Goal: Navigation & Orientation: Find specific page/section

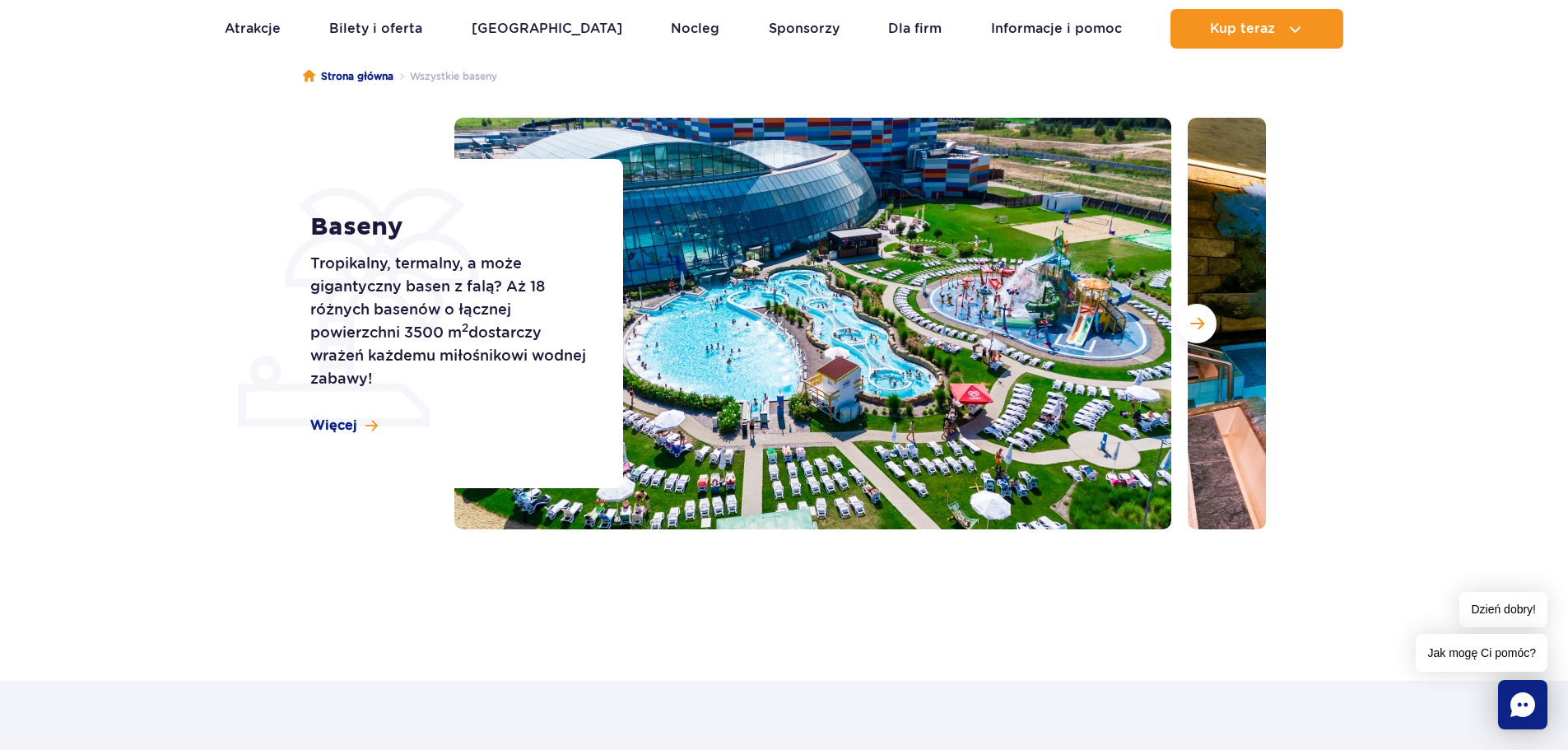
scroll to position [165, 0]
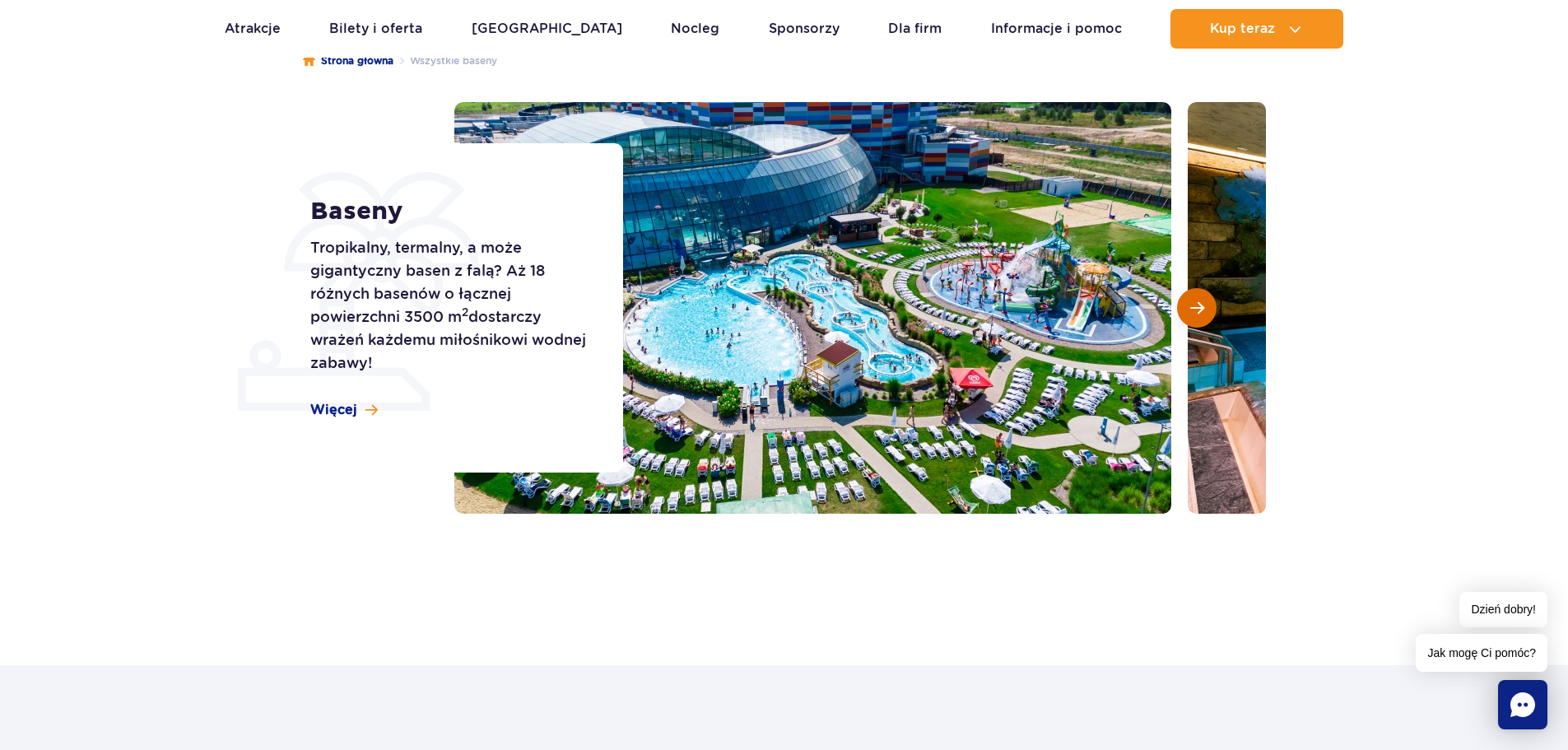
click at [1202, 299] on button "Następny slajd" at bounding box center [1196, 307] width 40 height 40
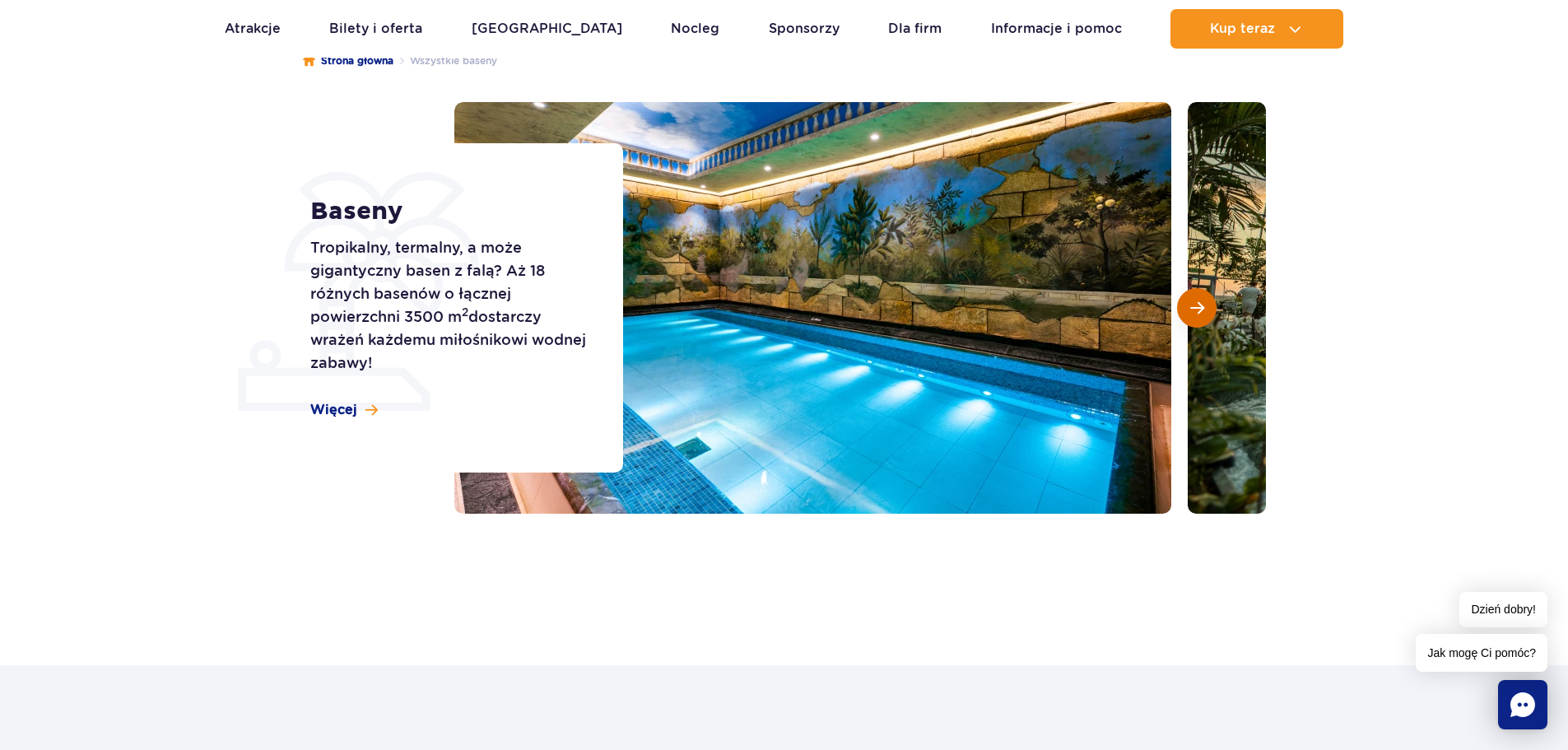
click at [1202, 299] on button "Następny slajd" at bounding box center [1196, 307] width 40 height 40
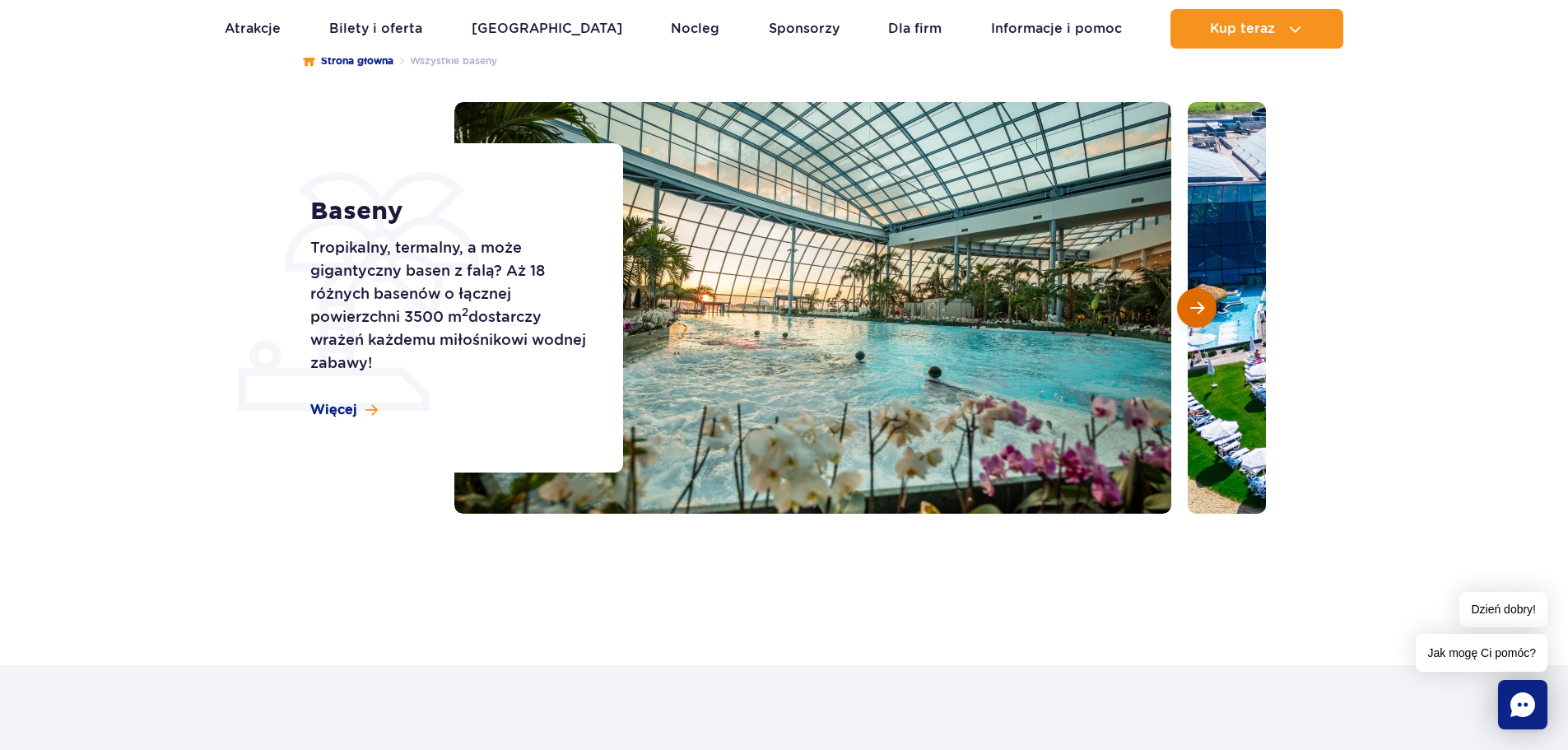
click at [1202, 299] on button "Następny slajd" at bounding box center [1196, 307] width 40 height 40
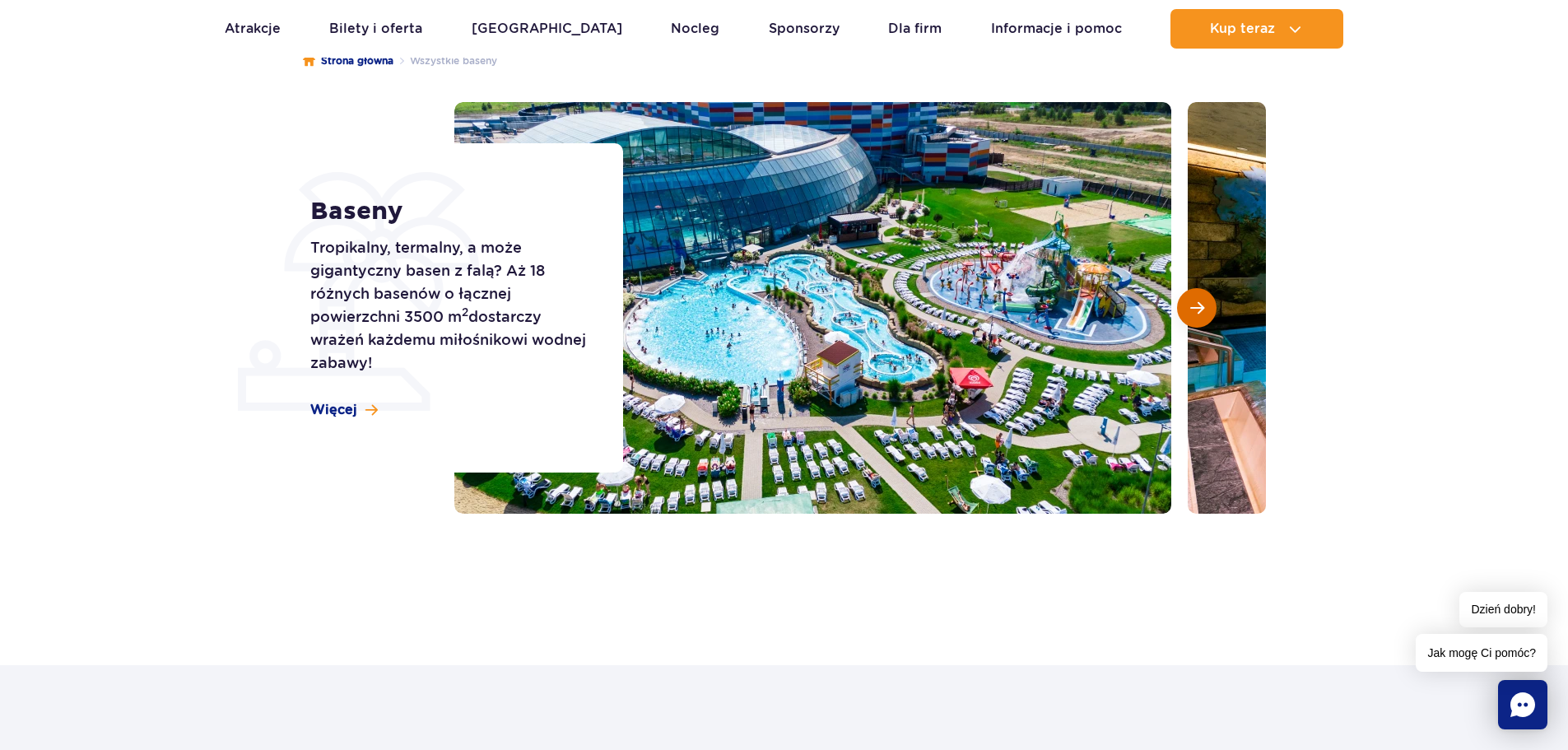
click at [1202, 301] on span "Następny slajd" at bounding box center [1196, 308] width 14 height 15
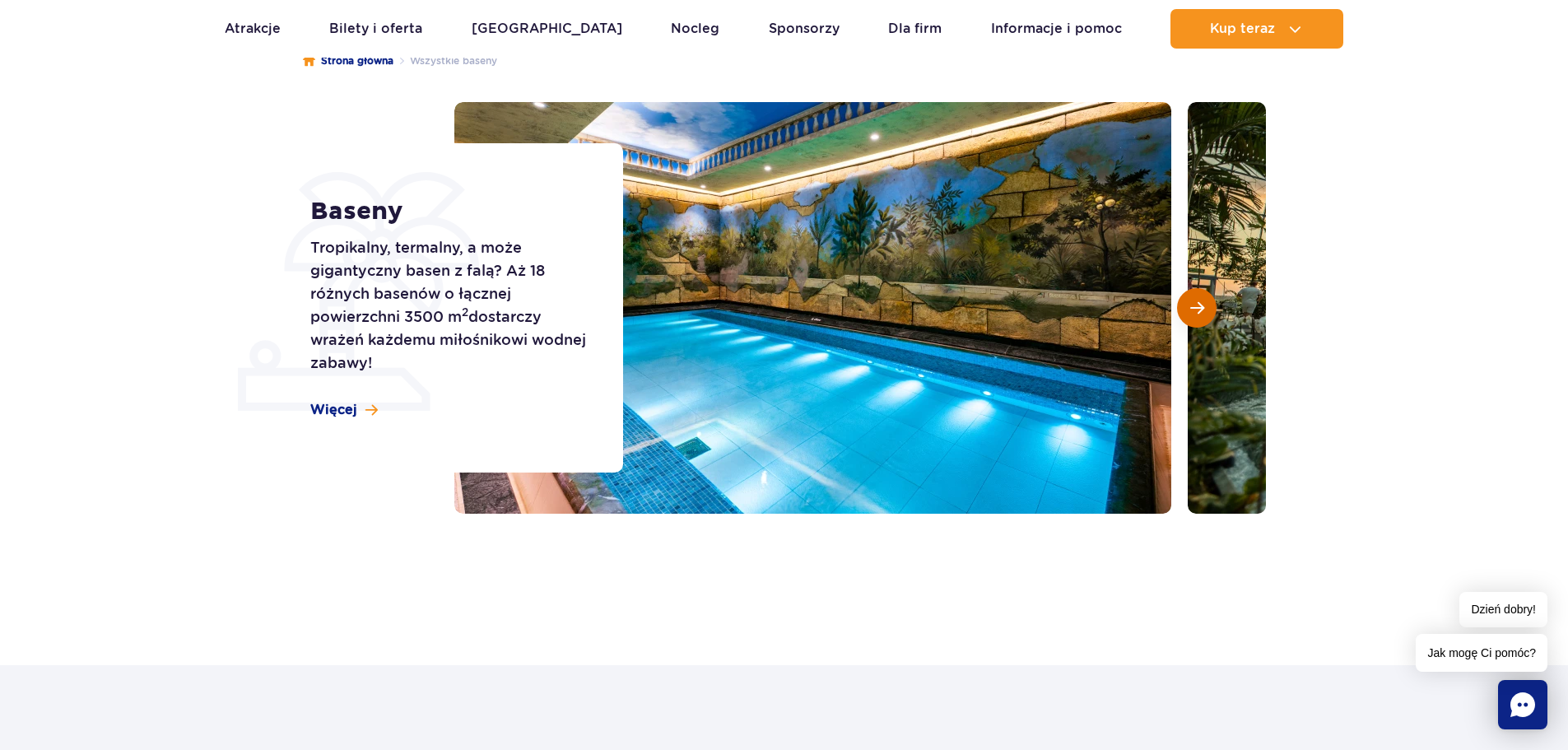
click at [1202, 301] on span "Następny slajd" at bounding box center [1196, 308] width 14 height 15
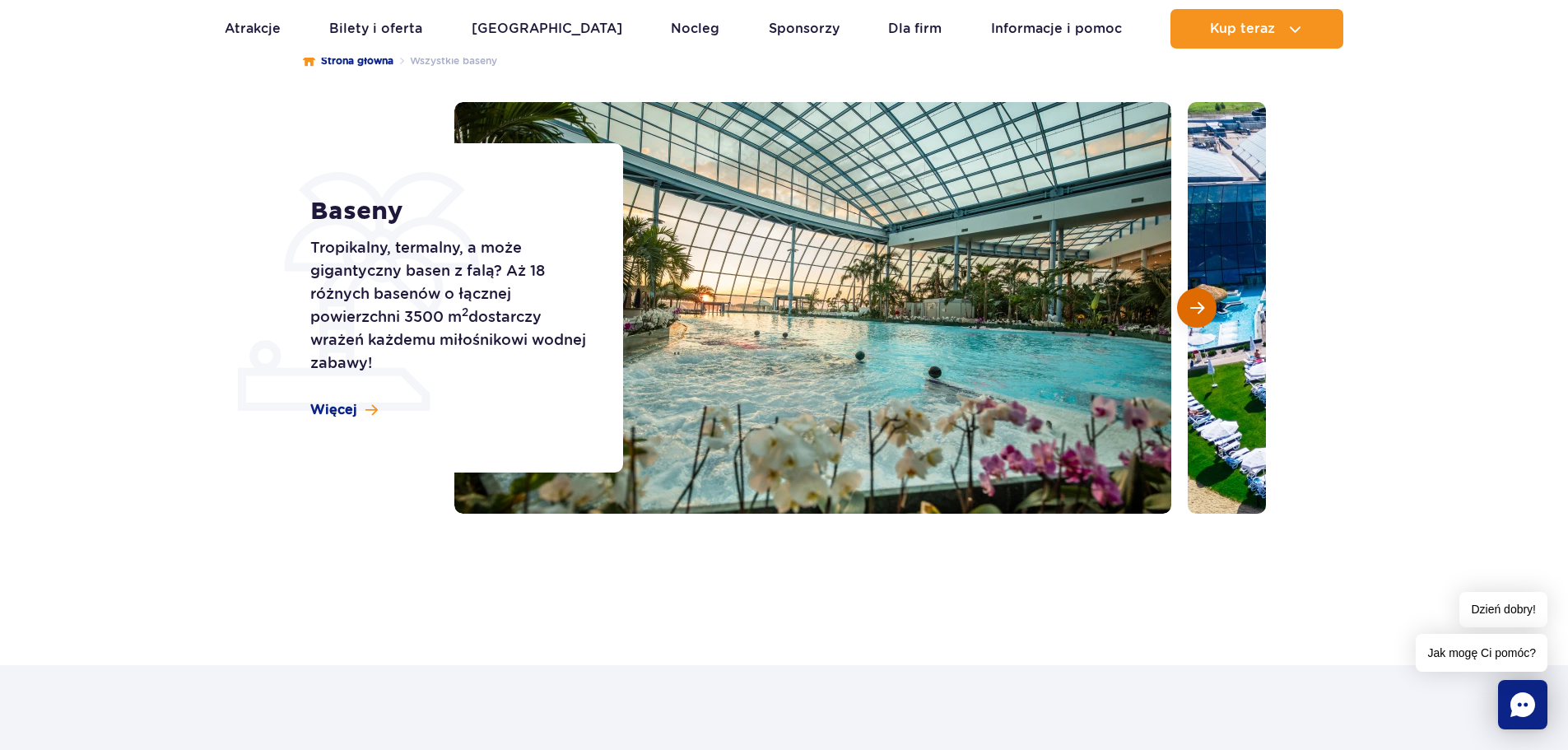
click at [1202, 301] on span "Następny slajd" at bounding box center [1196, 308] width 14 height 15
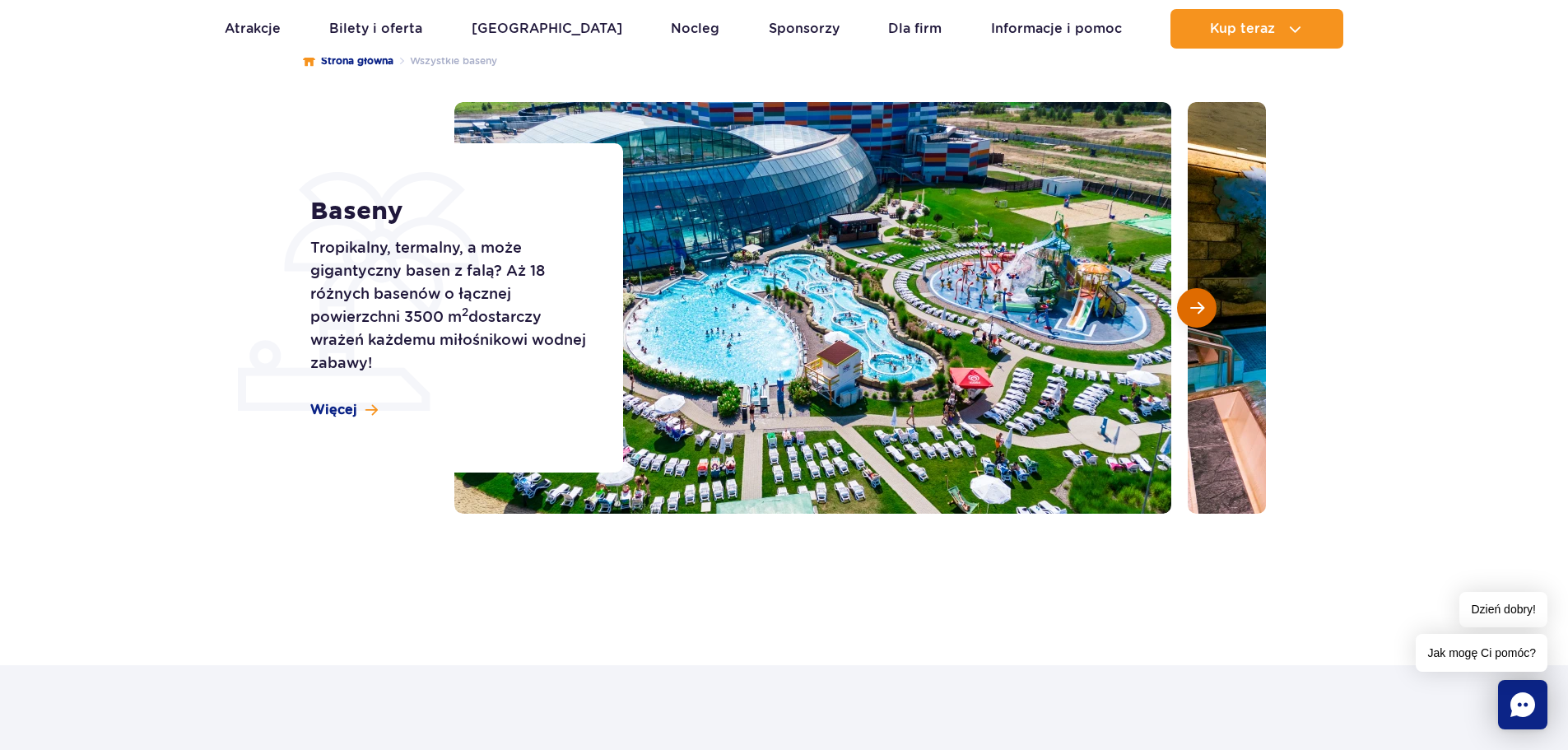
click at [1202, 301] on span "Następny slajd" at bounding box center [1196, 308] width 14 height 15
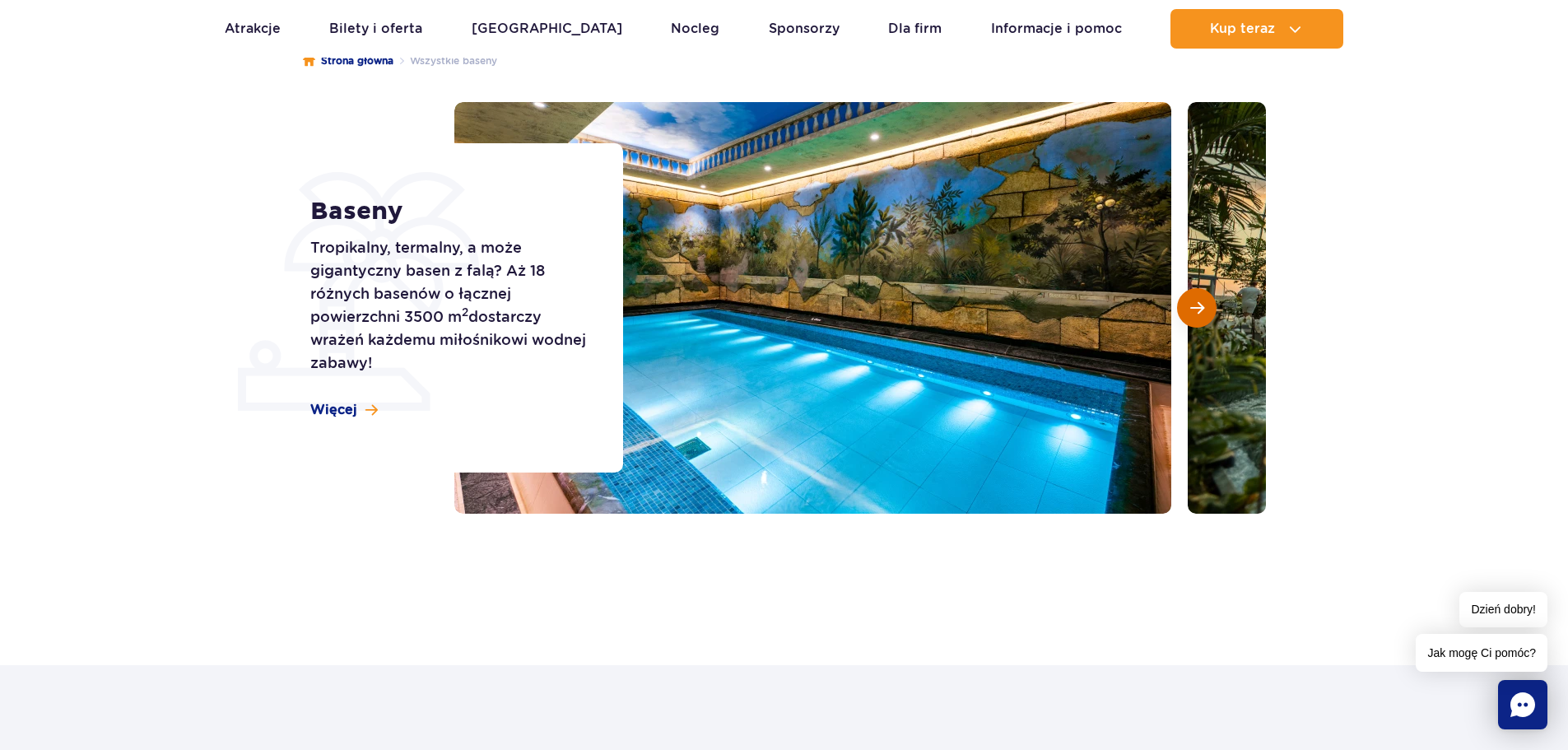
click at [1202, 301] on span "Następny slajd" at bounding box center [1196, 308] width 14 height 15
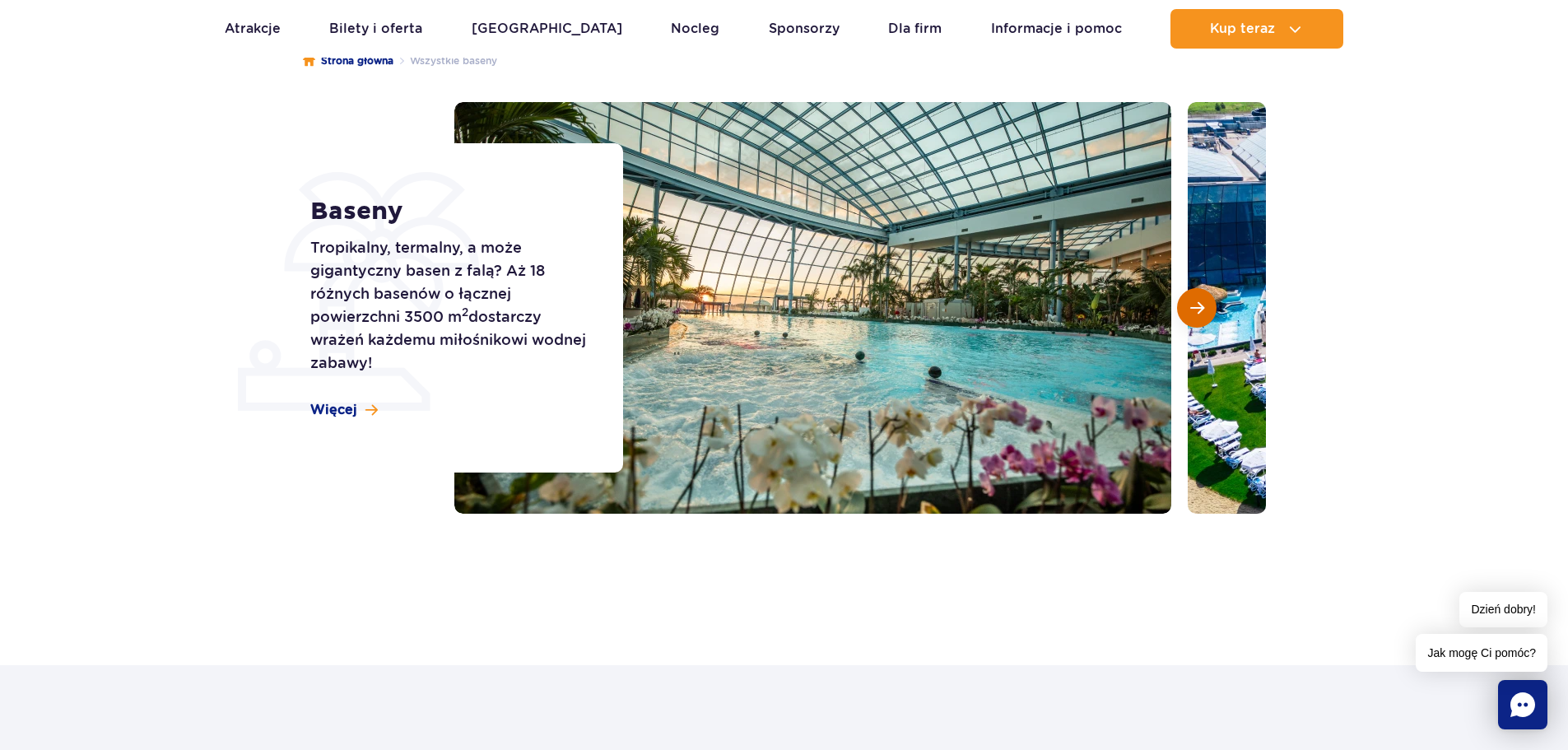
click at [1202, 301] on span "Następny slajd" at bounding box center [1196, 308] width 14 height 15
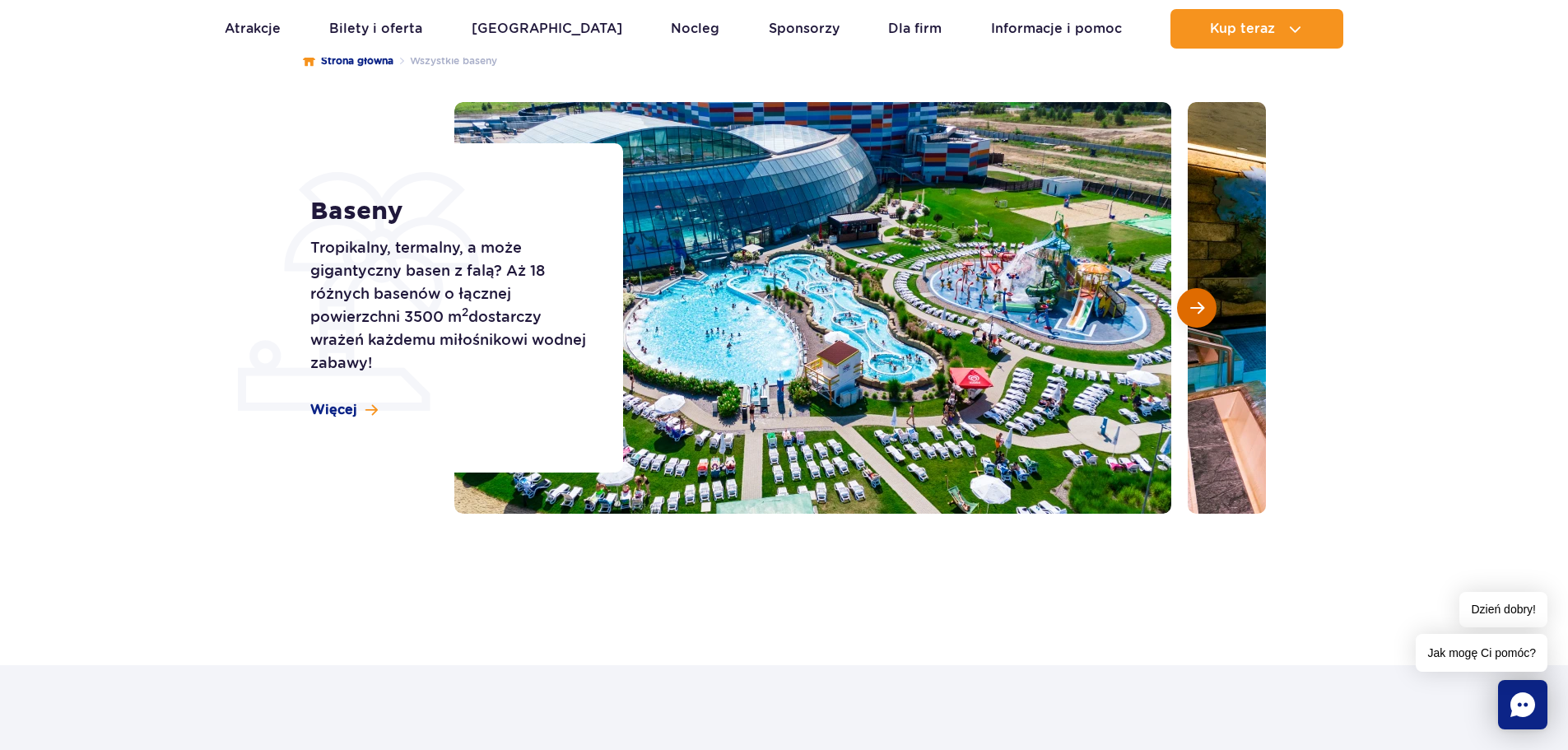
click at [1202, 301] on span "Następny slajd" at bounding box center [1196, 308] width 14 height 15
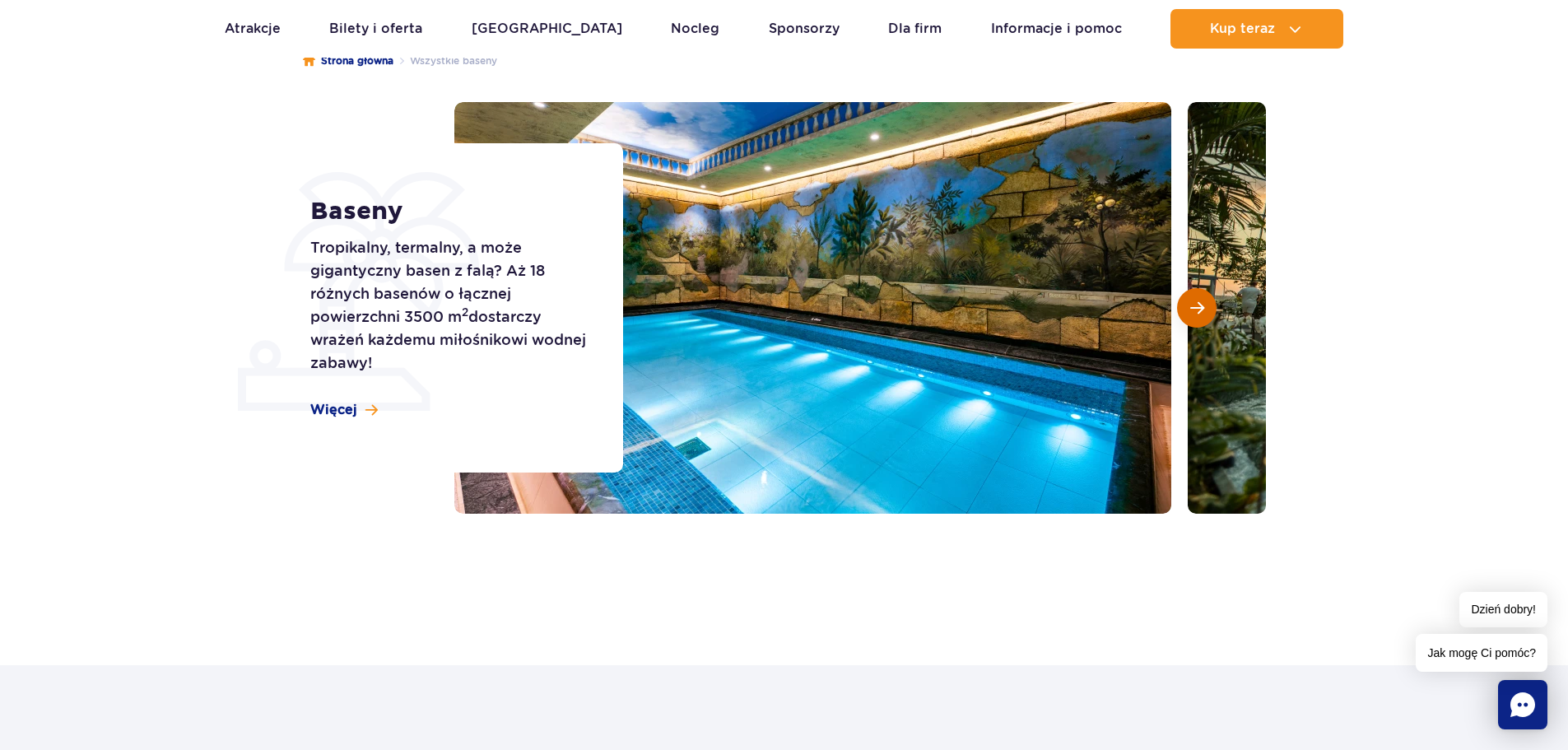
click at [1202, 301] on span "Następny slajd" at bounding box center [1196, 308] width 14 height 15
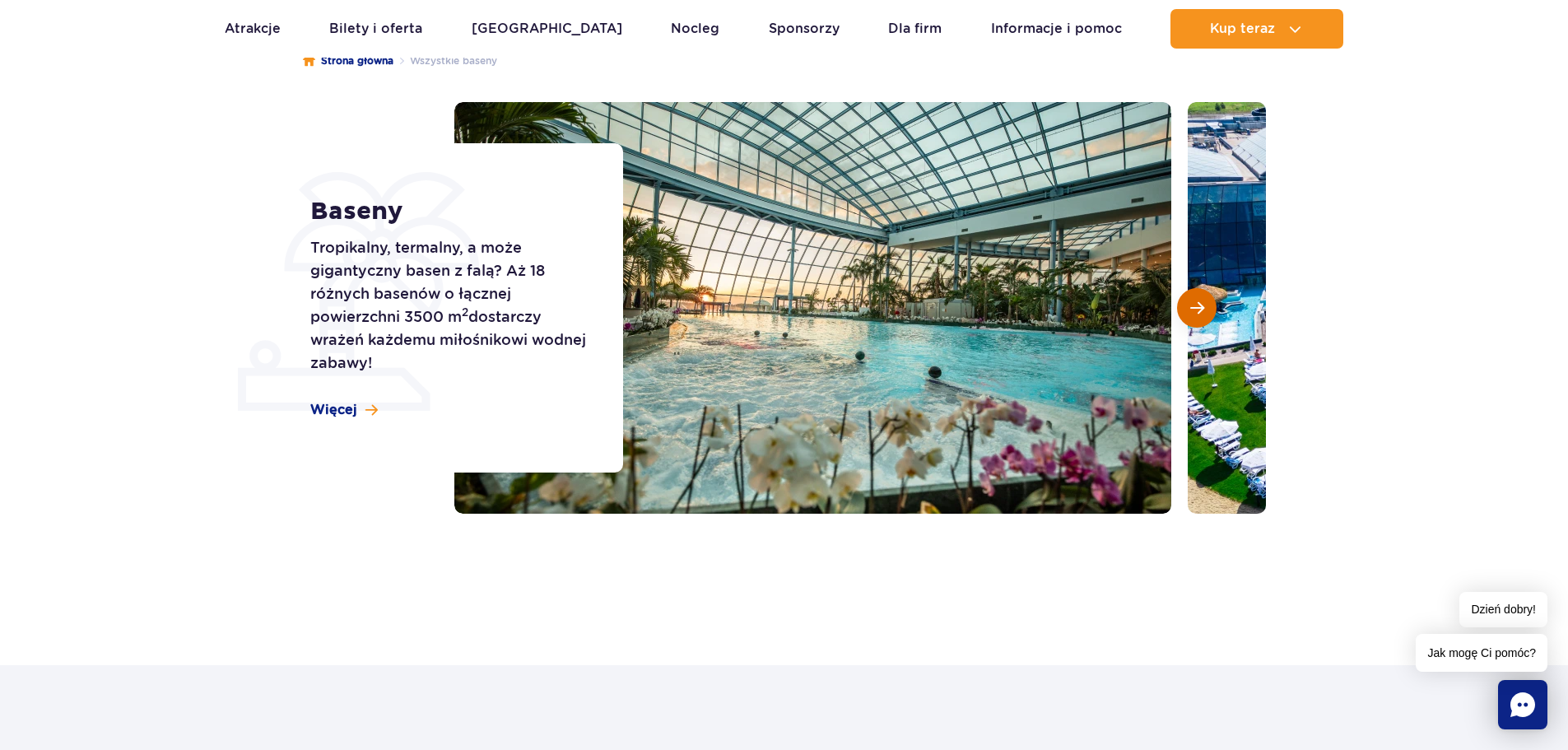
click at [1202, 301] on span "Następny slajd" at bounding box center [1196, 308] width 14 height 15
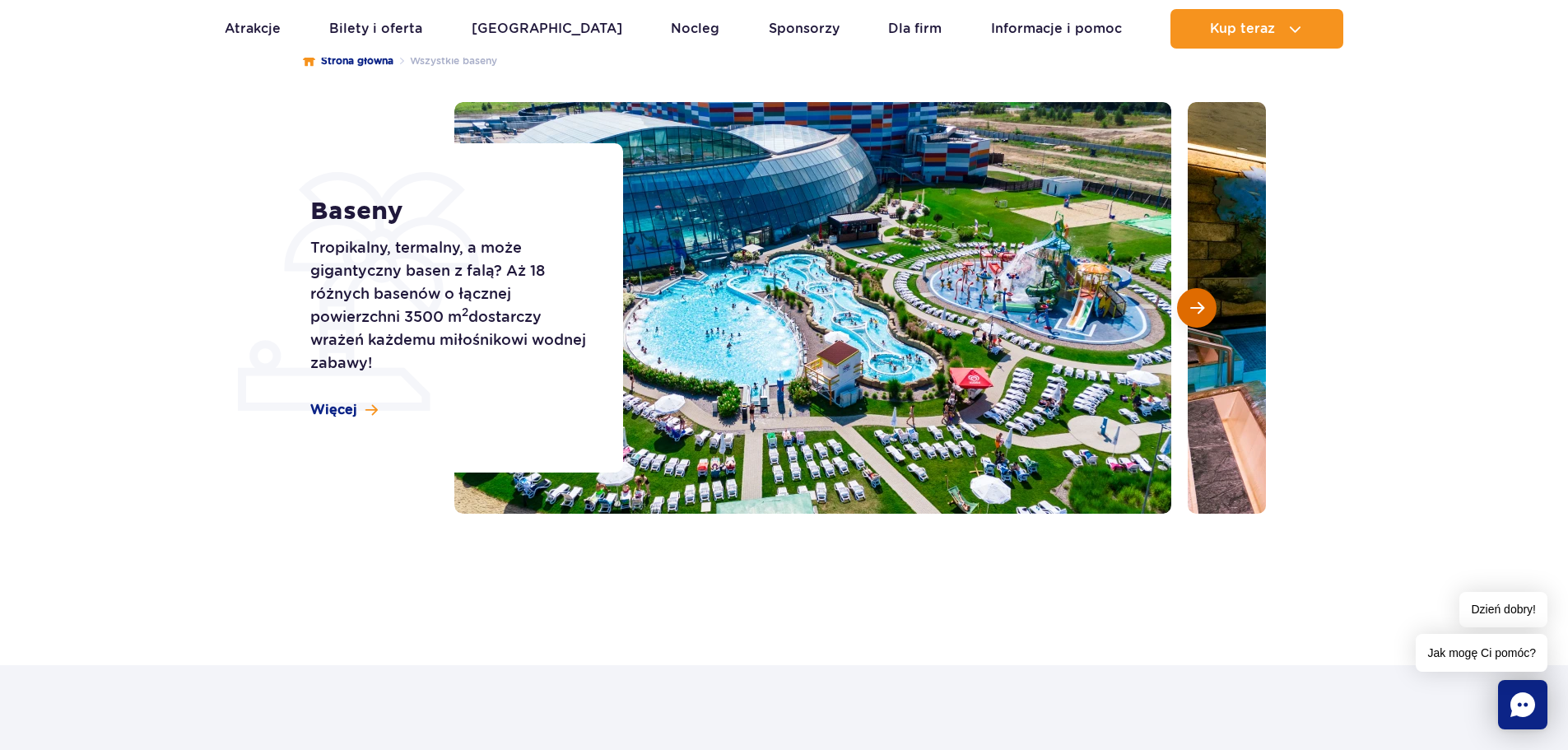
click at [1202, 301] on span "Następny slajd" at bounding box center [1196, 308] width 14 height 15
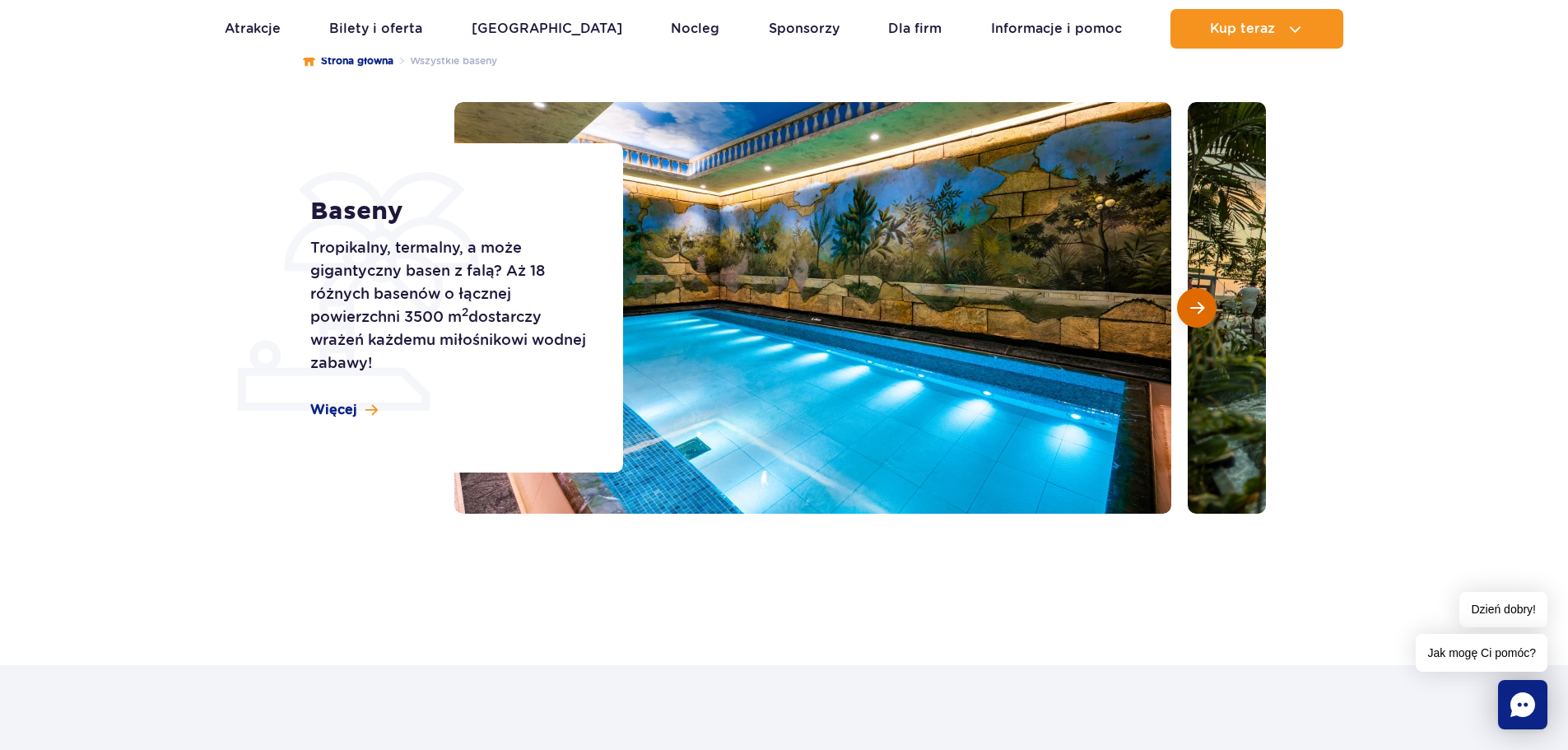
click at [1202, 301] on span "Następny slajd" at bounding box center [1196, 308] width 14 height 15
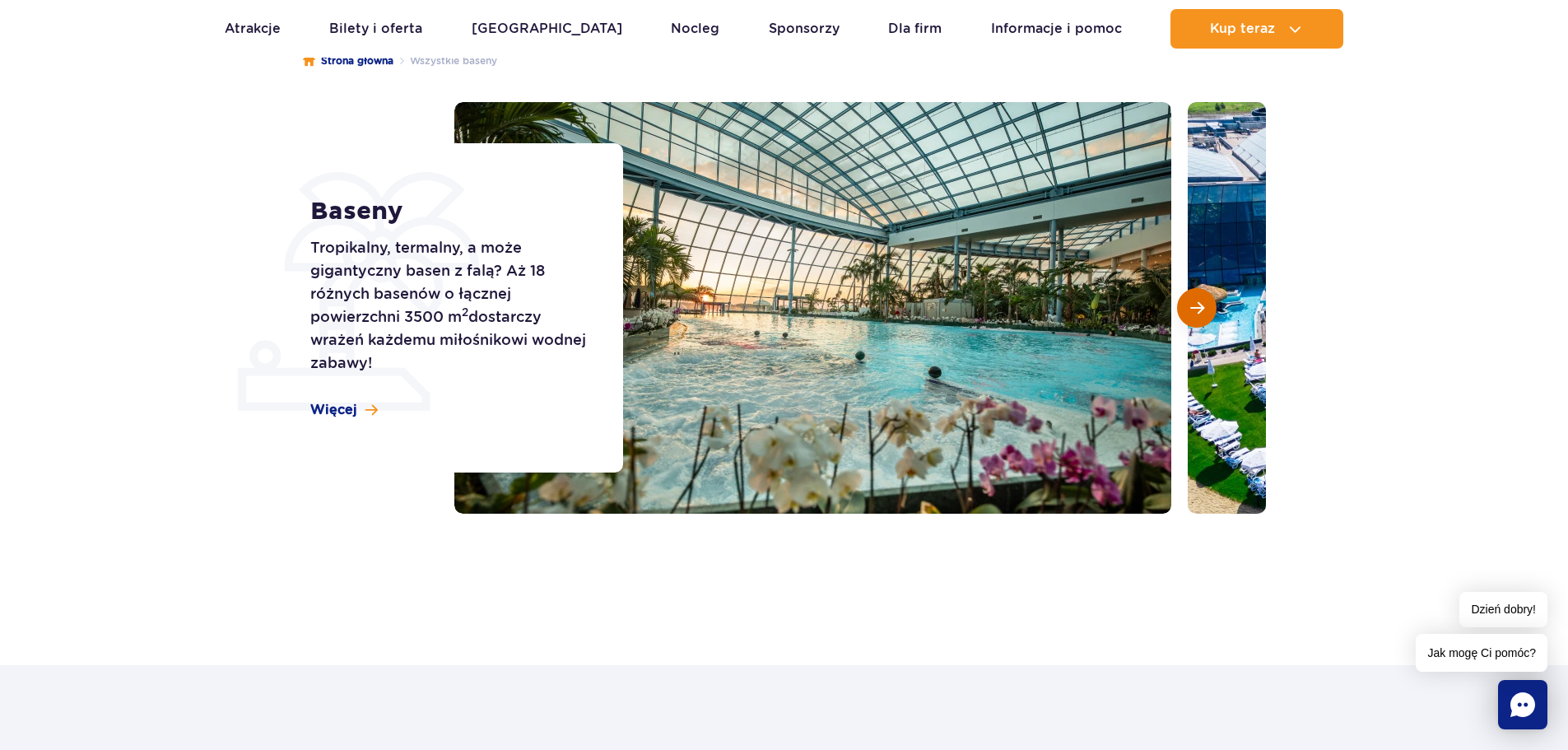
click at [1202, 301] on span "Następny slajd" at bounding box center [1196, 308] width 14 height 15
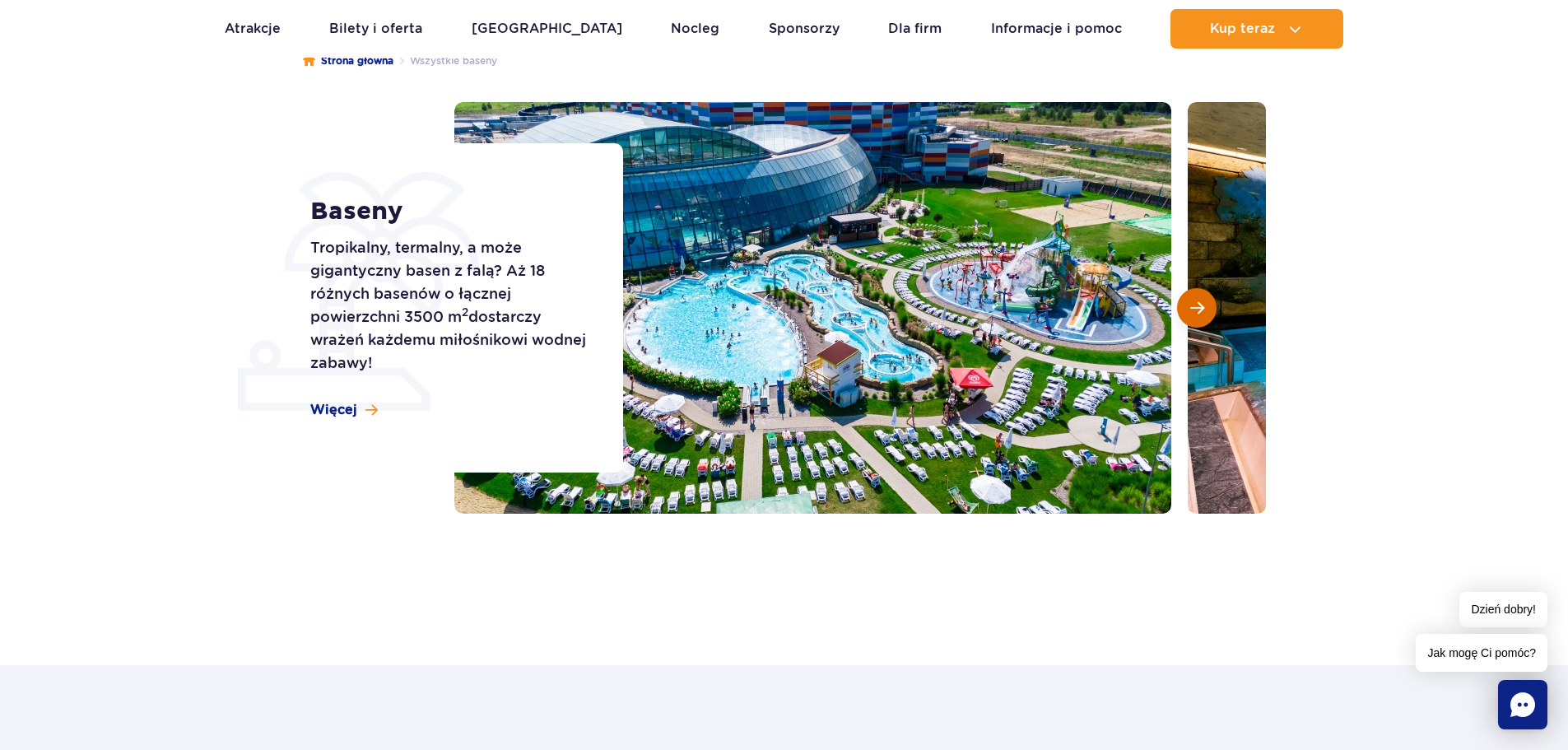
click at [1202, 301] on span "Następny slajd" at bounding box center [1196, 308] width 14 height 15
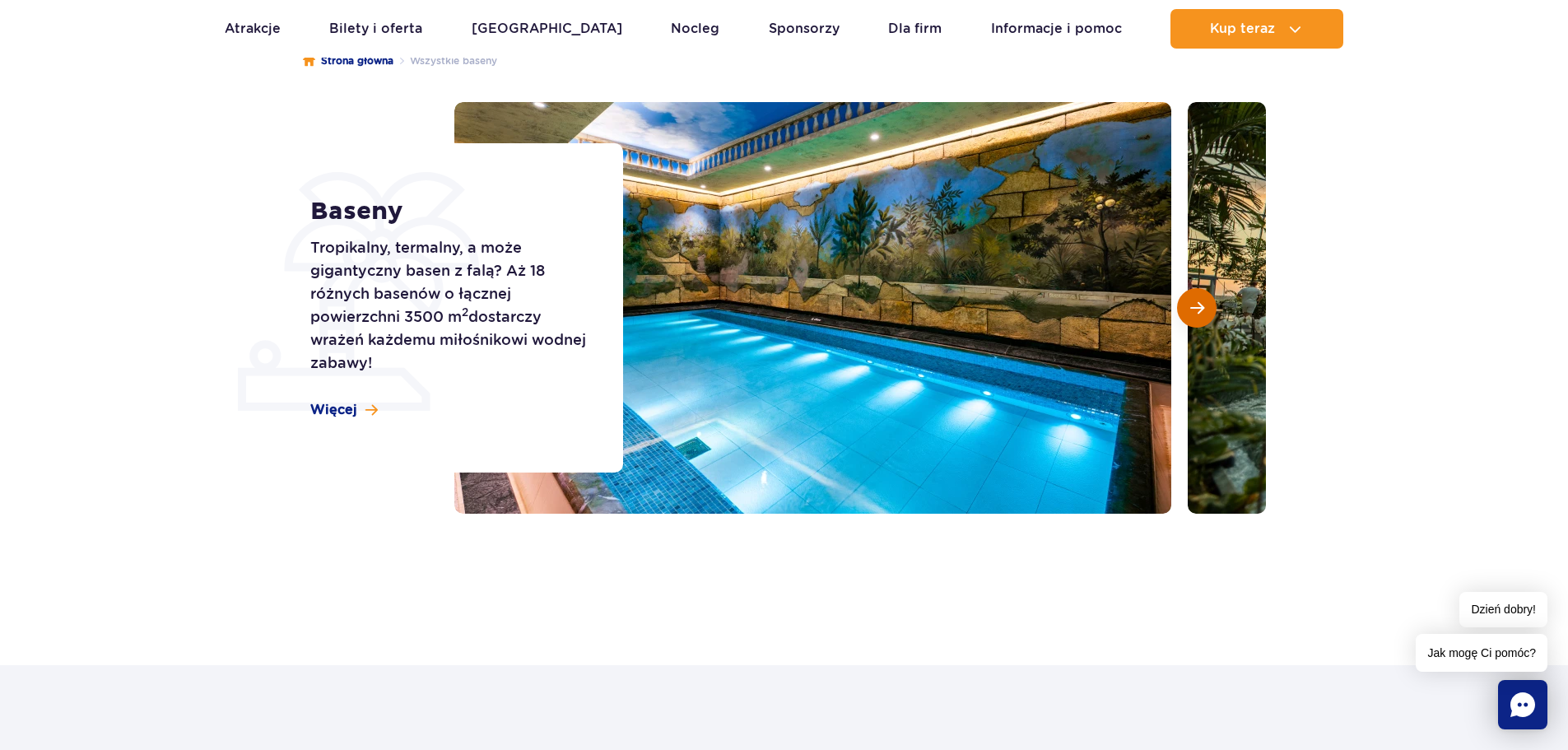
click at [1202, 301] on span "Następny slajd" at bounding box center [1196, 308] width 14 height 15
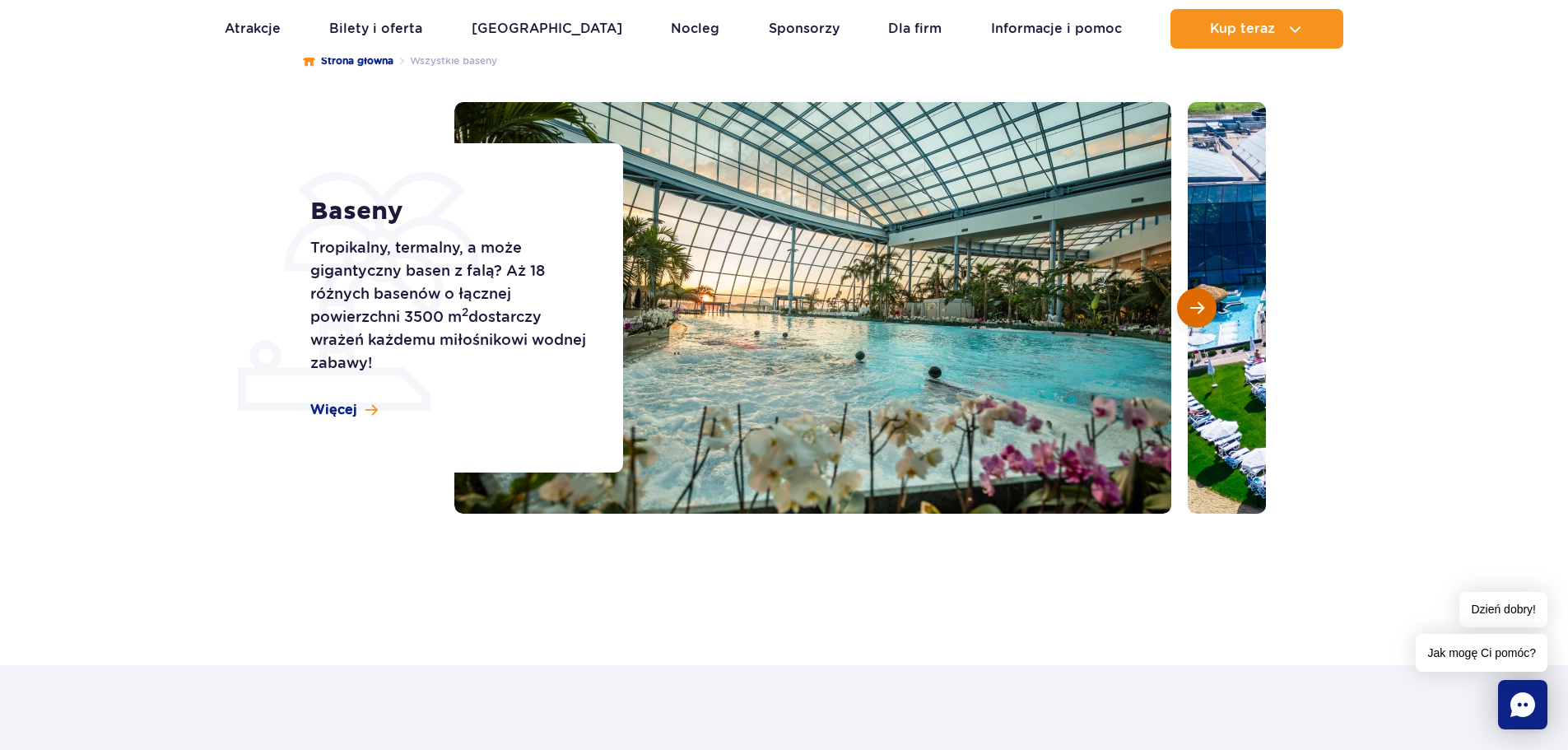
click at [1202, 301] on span "Następny slajd" at bounding box center [1196, 308] width 14 height 15
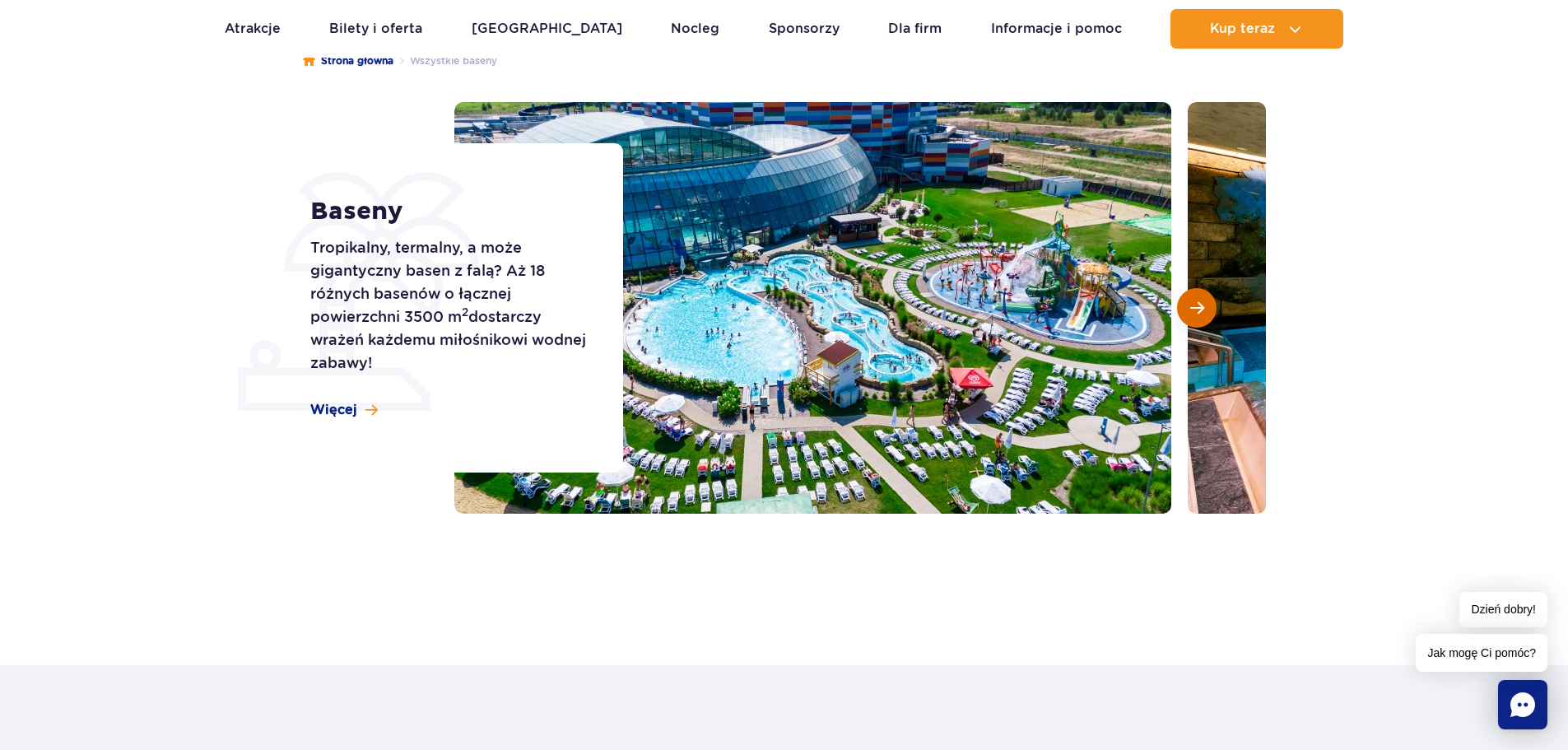
click at [1202, 301] on span "Następny slajd" at bounding box center [1196, 308] width 14 height 15
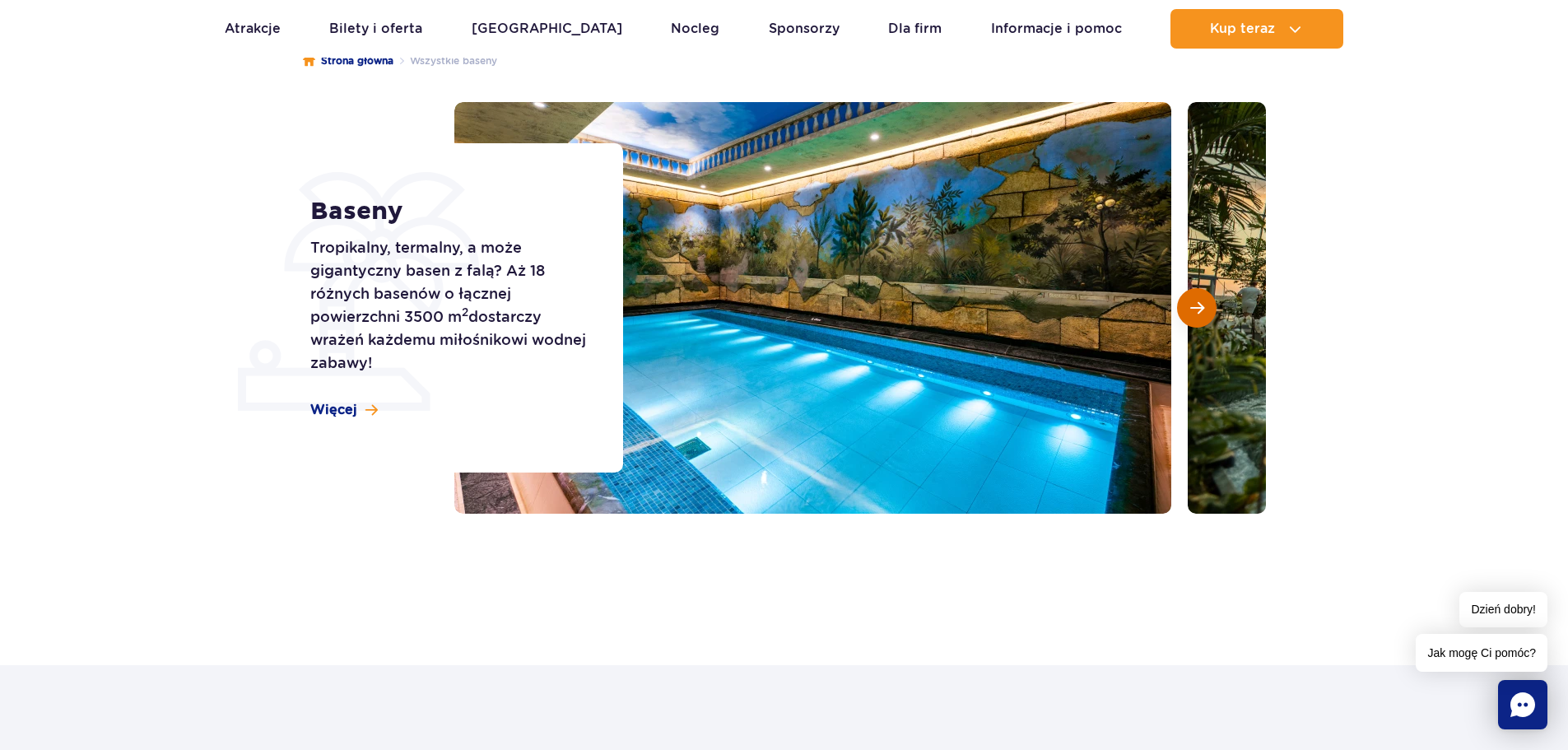
click at [1179, 307] on button "Następny slajd" at bounding box center [1196, 307] width 40 height 40
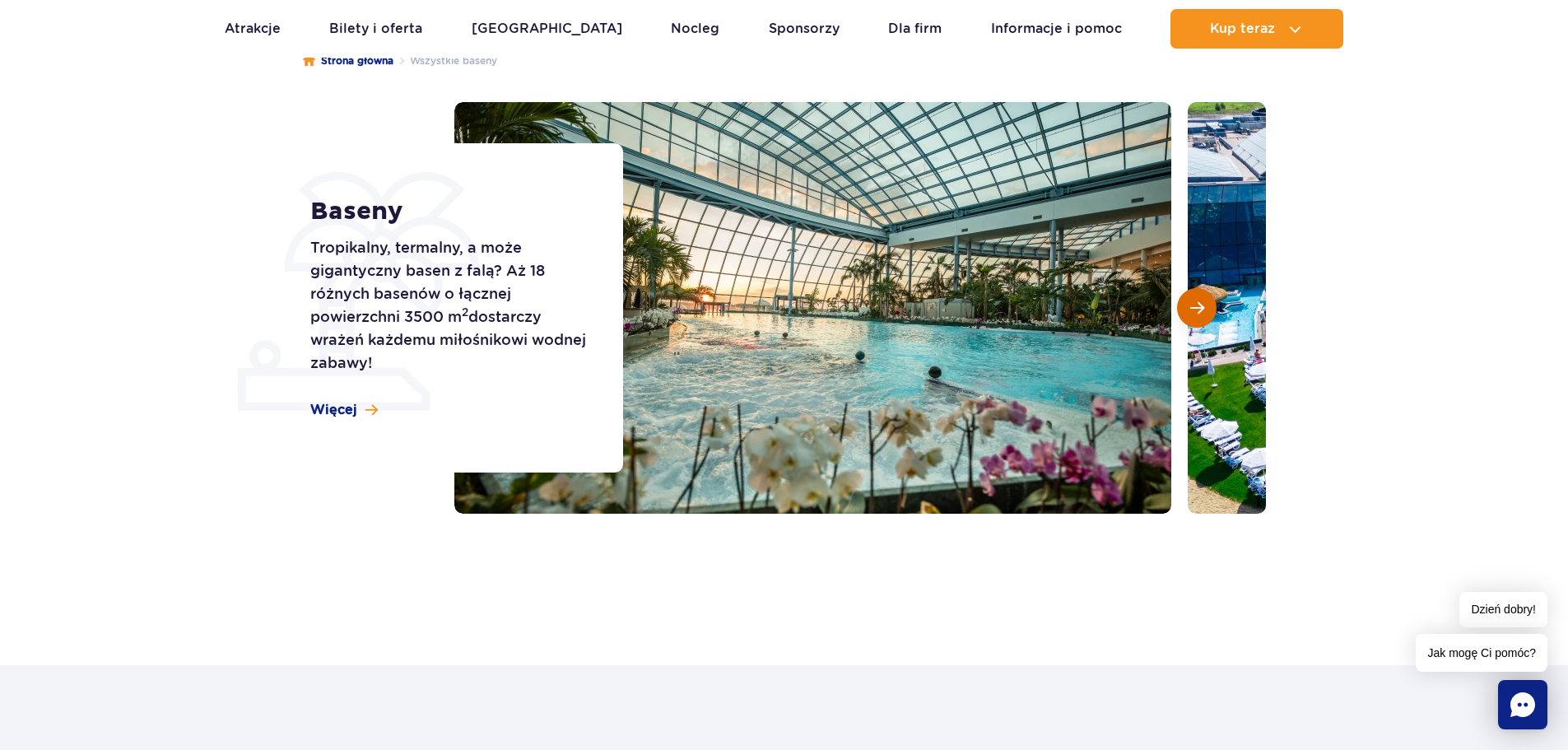
click at [1179, 307] on button "Następny slajd" at bounding box center [1196, 307] width 40 height 40
